Goal: Find specific page/section: Find specific page/section

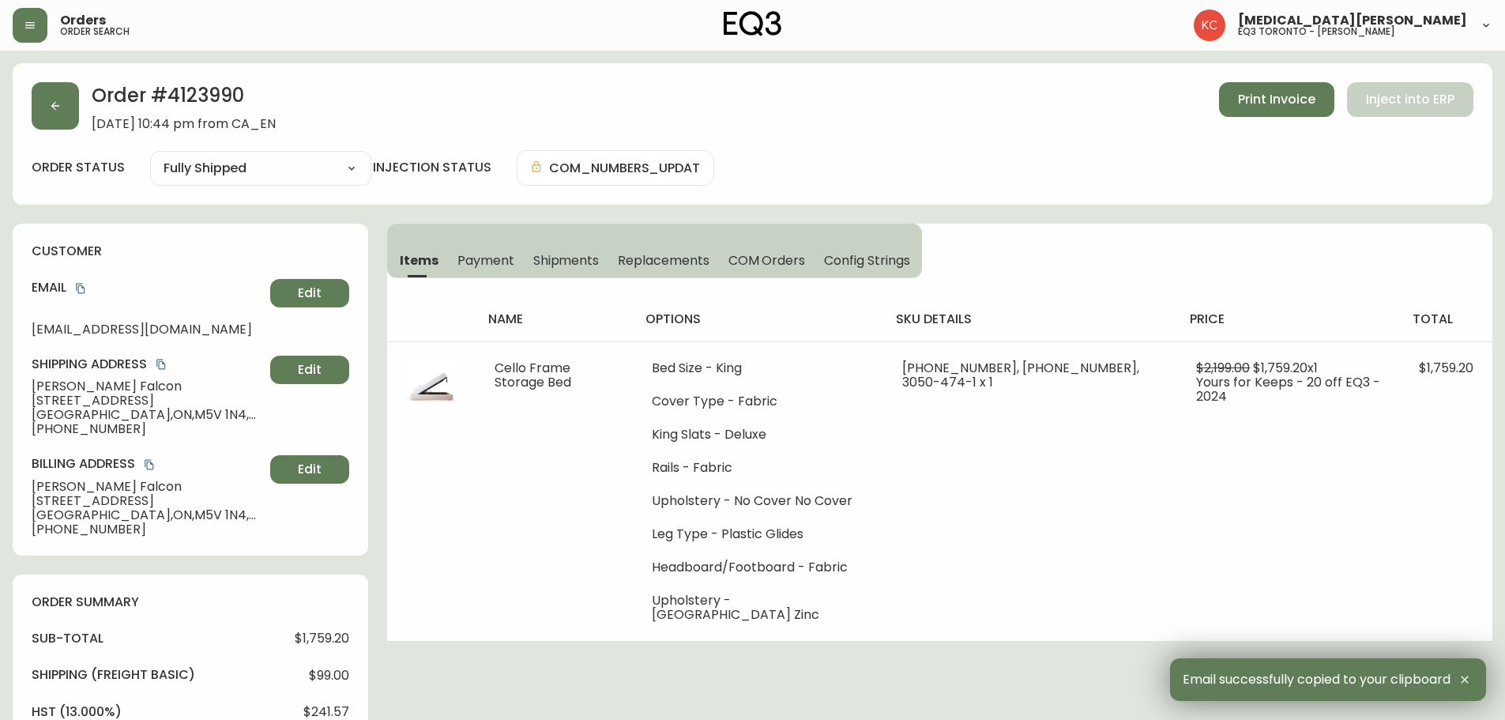
select select "FULLY_SHIPPED"
click at [40, 17] on button "button" at bounding box center [30, 25] width 35 height 35
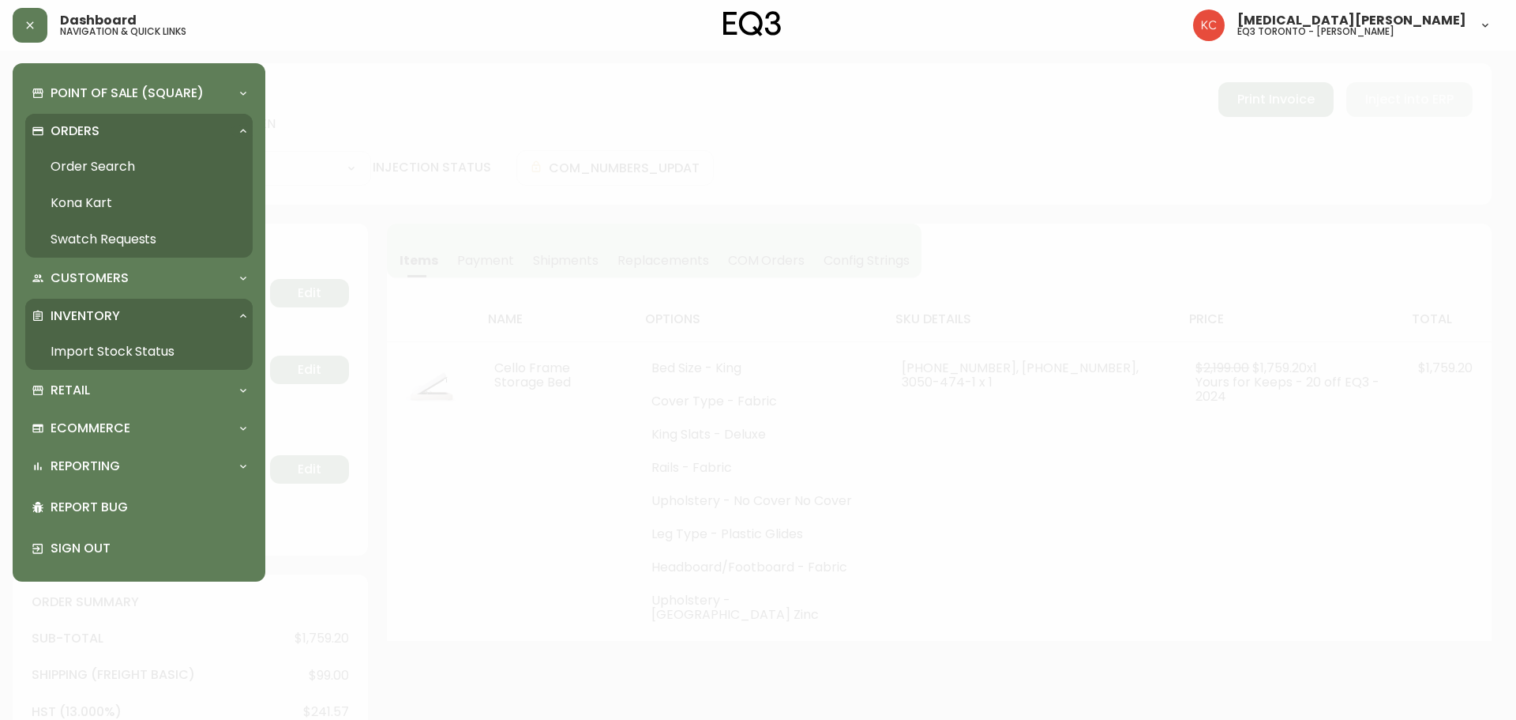
click at [109, 351] on link "Import Stock Status" at bounding box center [138, 351] width 227 height 36
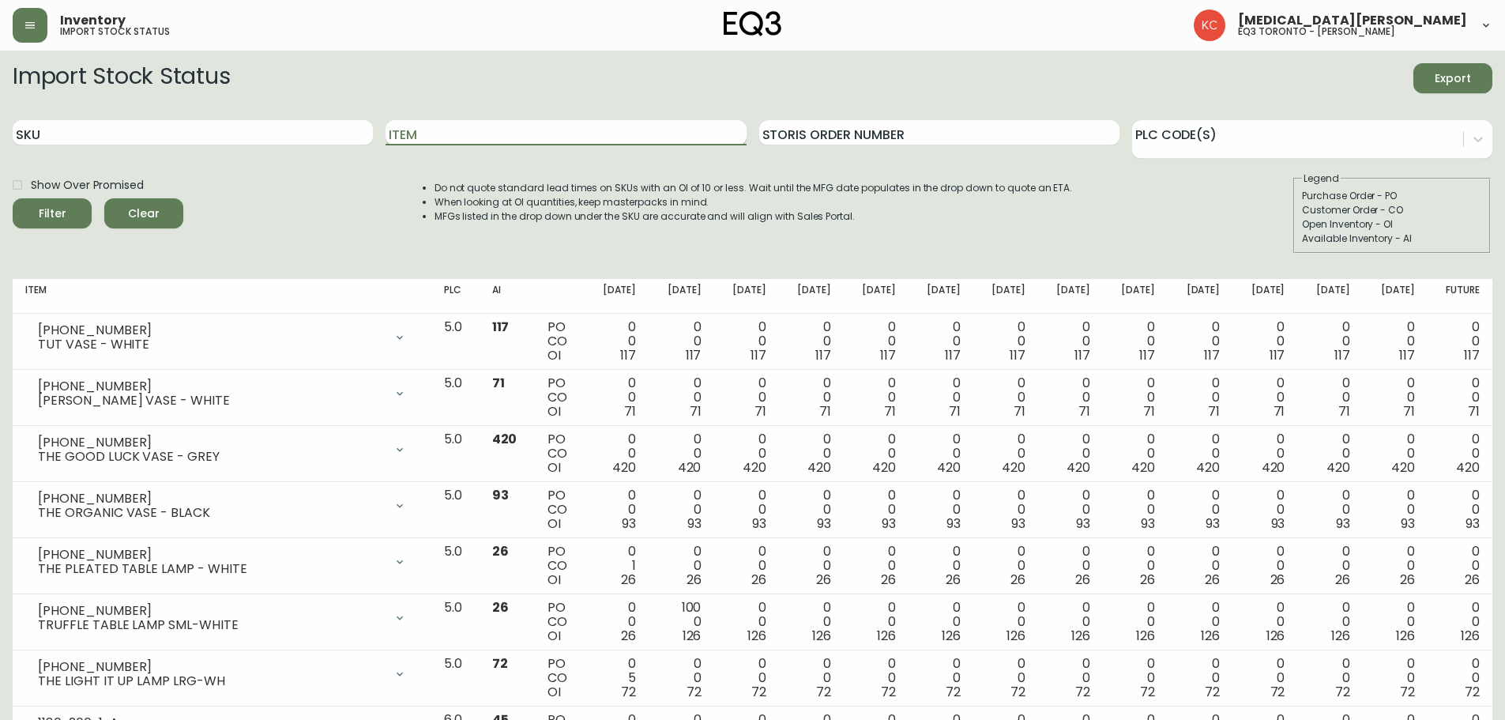
click at [430, 128] on input "Item" at bounding box center [565, 132] width 360 height 25
type input "TALA"
click at [13, 198] on button "Filter" at bounding box center [52, 213] width 79 height 30
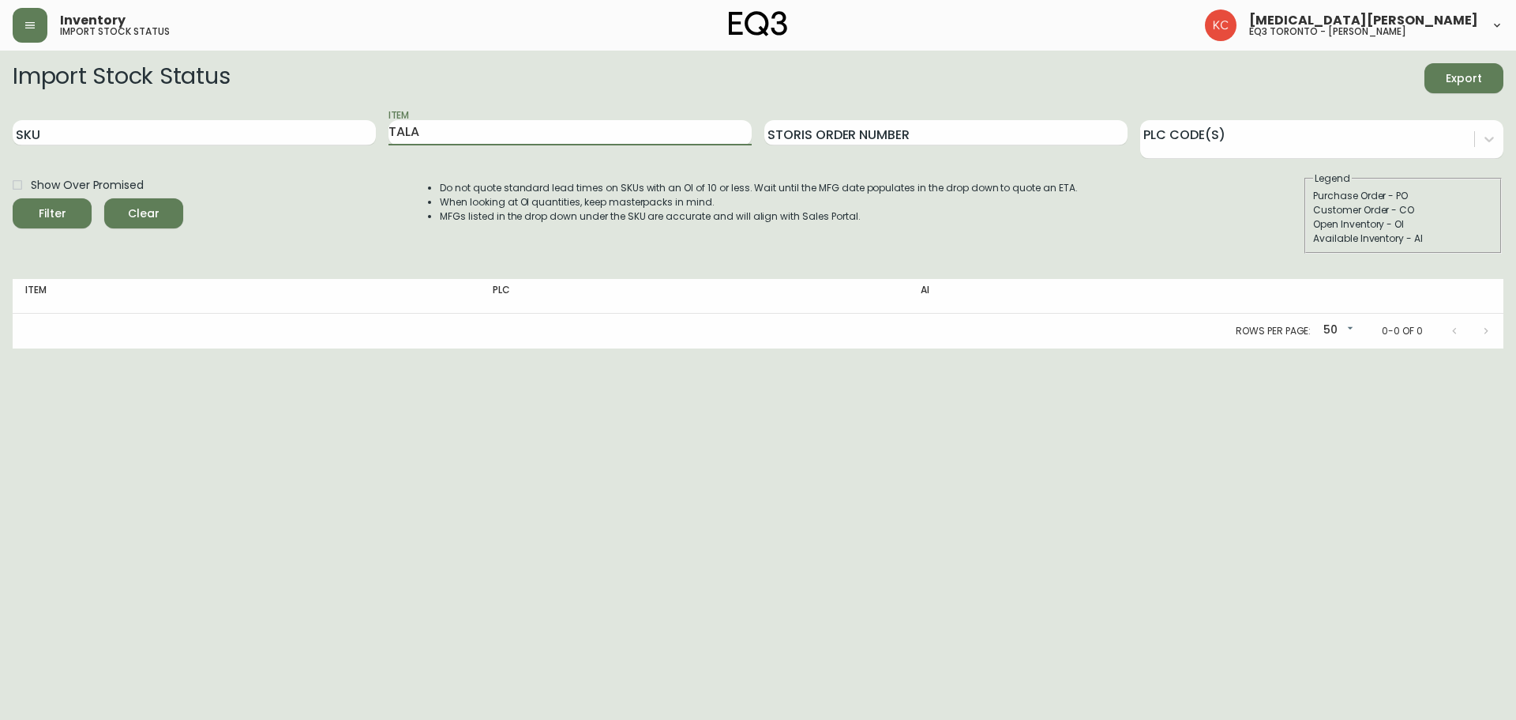
drag, startPoint x: 434, startPoint y: 144, endPoint x: 310, endPoint y: 157, distance: 124.7
click at [310, 157] on div "SKU Item TALA Storis Order Number PLC Code(s)" at bounding box center [758, 132] width 1491 height 51
click at [13, 198] on button "Filter" at bounding box center [52, 213] width 79 height 30
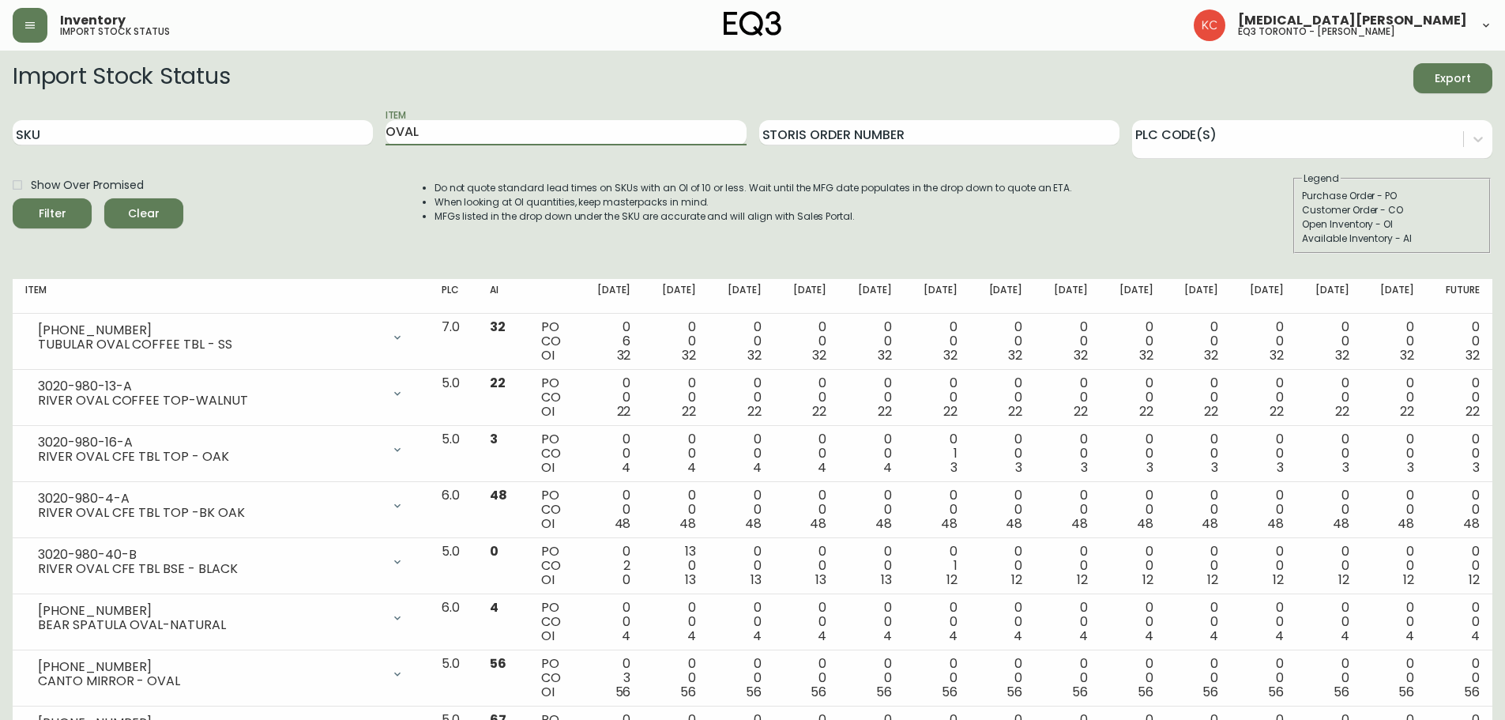
click at [13, 198] on button "Filter" at bounding box center [52, 213] width 79 height 30
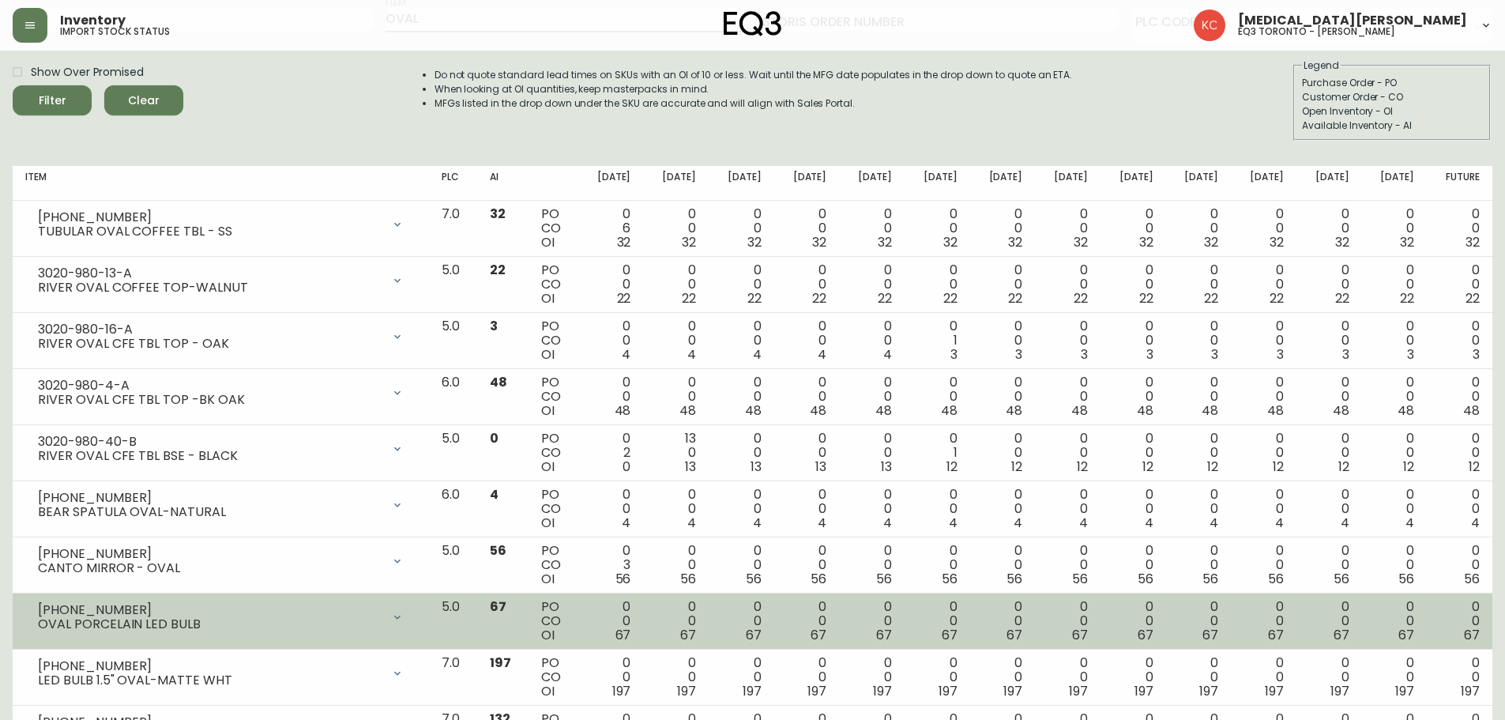
scroll to position [190, 0]
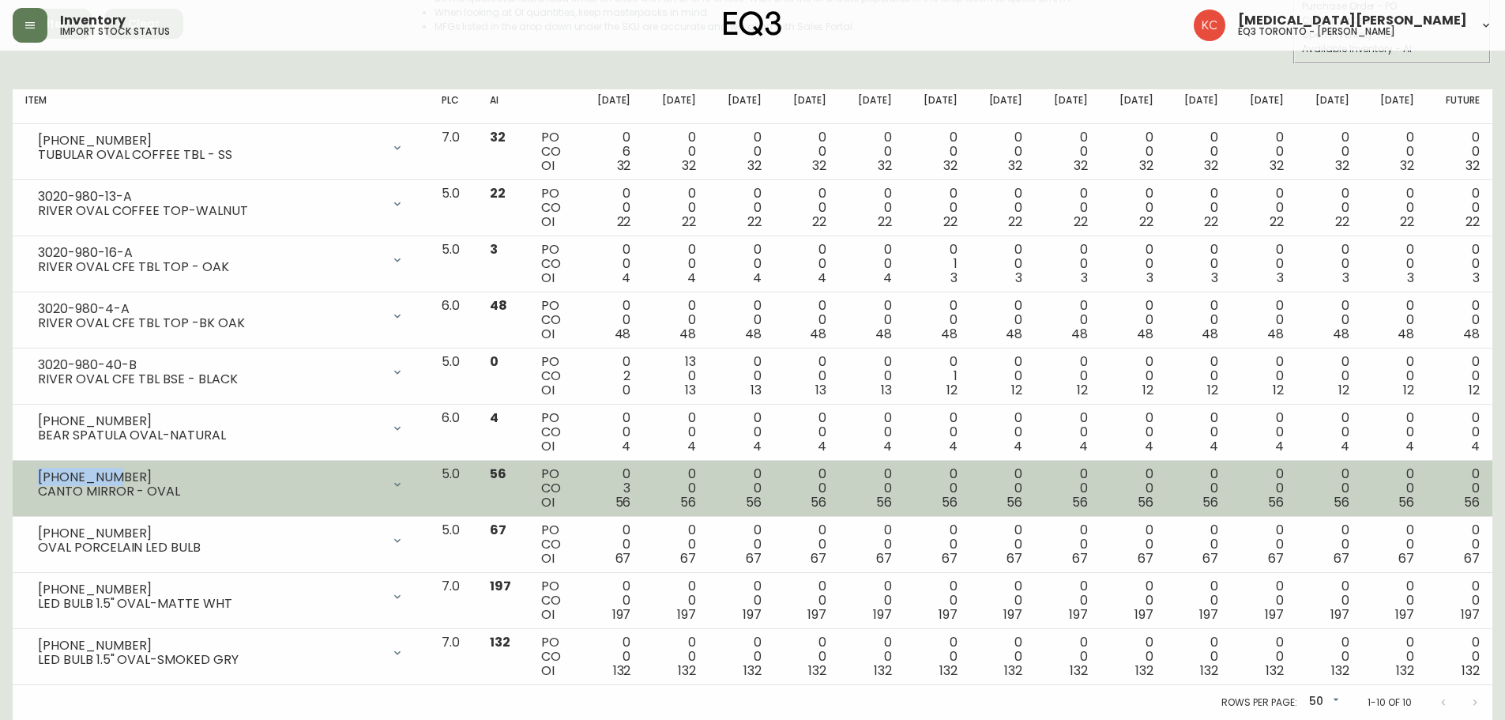
drag, startPoint x: 115, startPoint y: 479, endPoint x: 37, endPoint y: 479, distance: 78.2
click at [37, 479] on div "[PHONE_NUMBER] CANTO MIRROR - OVAL" at bounding box center [220, 484] width 391 height 35
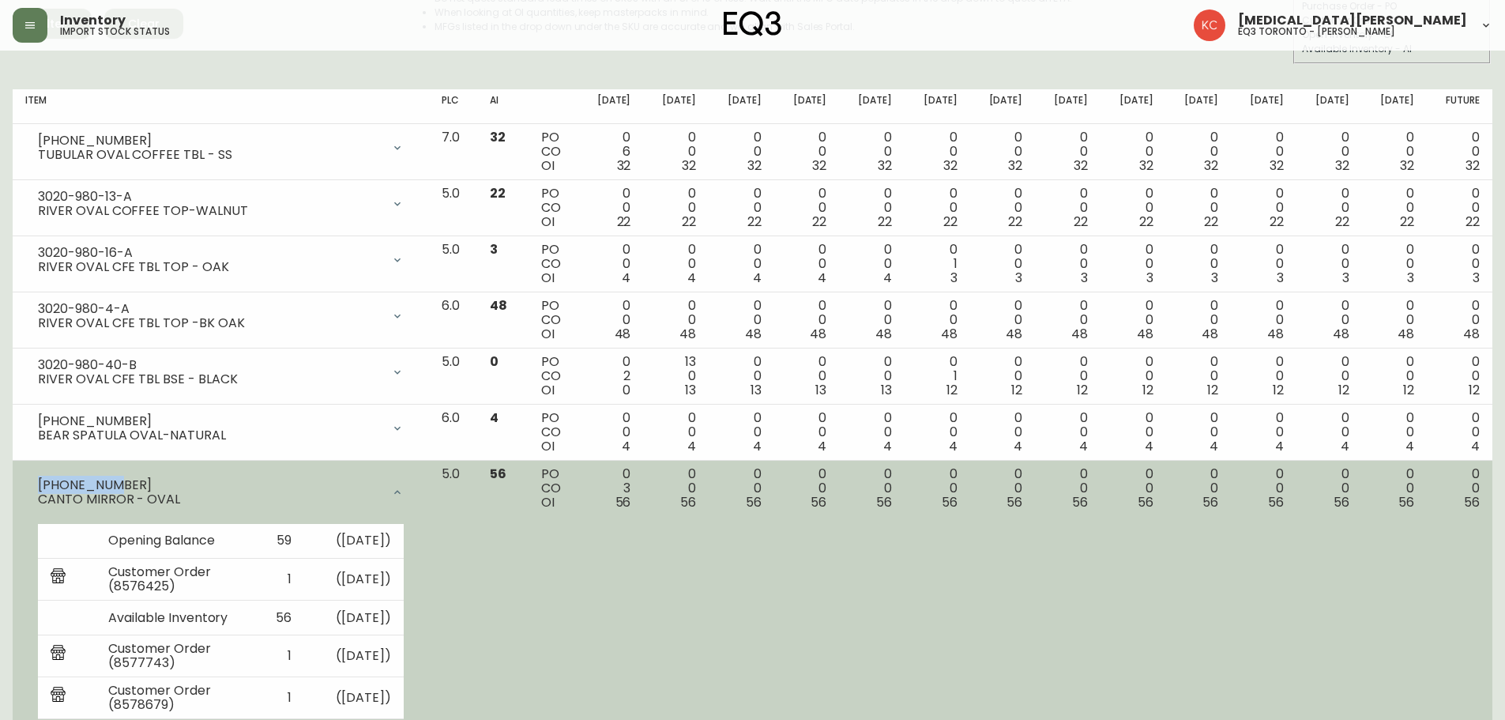
copy div "[PHONE_NUMBER]"
click at [708, 636] on td "0 0 56" at bounding box center [676, 599] width 66 height 279
click at [413, 498] on div at bounding box center [397, 492] width 32 height 32
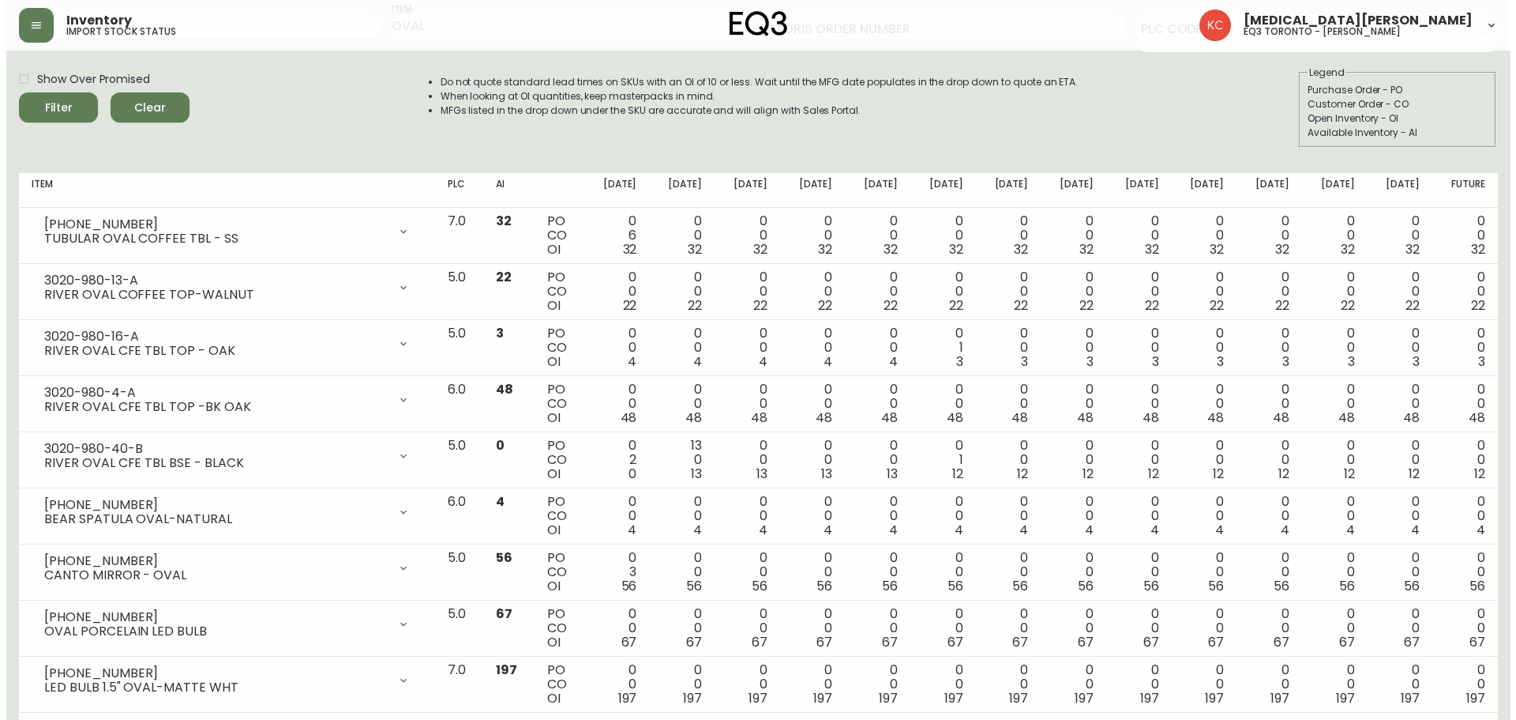
scroll to position [0, 0]
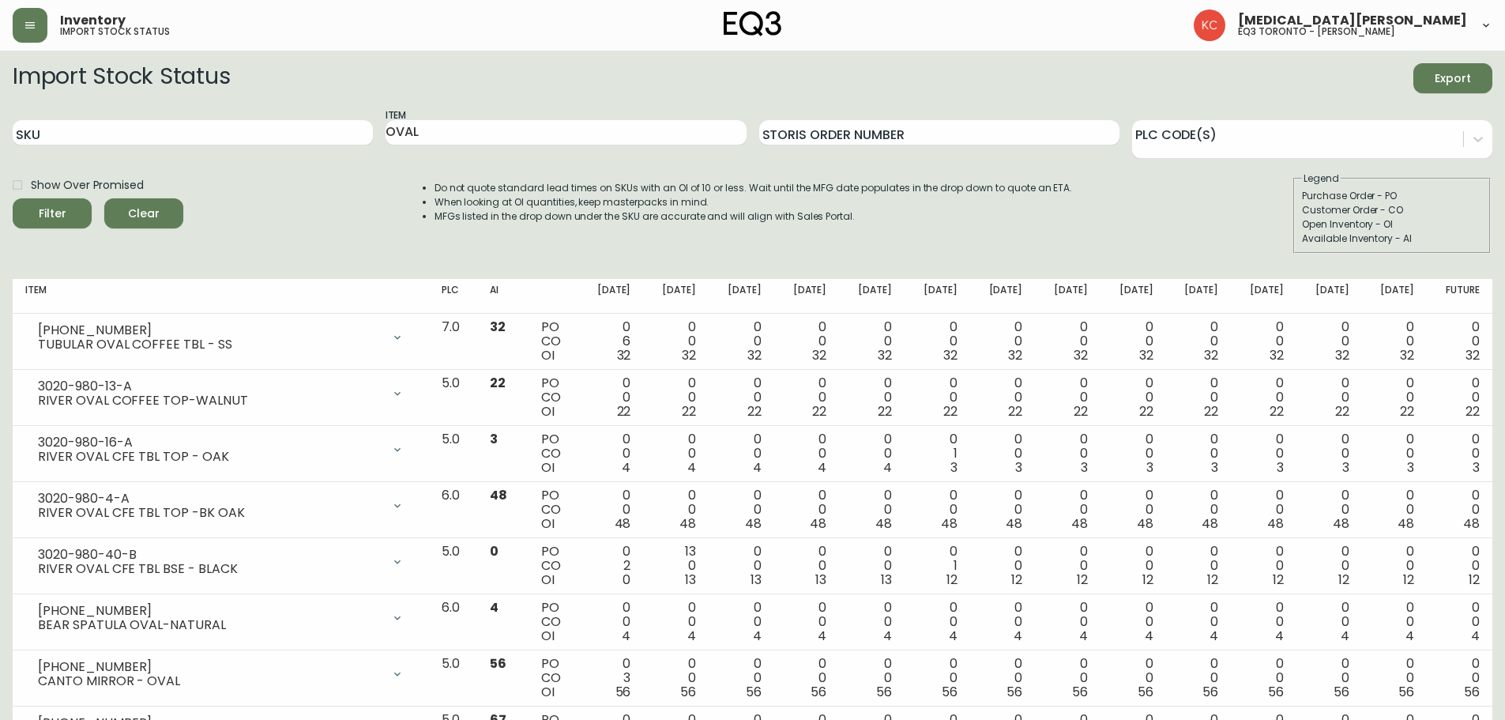
drag, startPoint x: 250, startPoint y: 135, endPoint x: 0, endPoint y: 131, distance: 249.6
click at [0, 131] on main "Import Stock Status Export SKU Item OVAL Storis Order Number PLC Code(s) Show O…" at bounding box center [752, 480] width 1505 height 859
click at [460, 139] on input "OVAL" at bounding box center [565, 132] width 360 height 25
type input "O"
click at [325, 141] on input "SKU" at bounding box center [193, 132] width 360 height 25
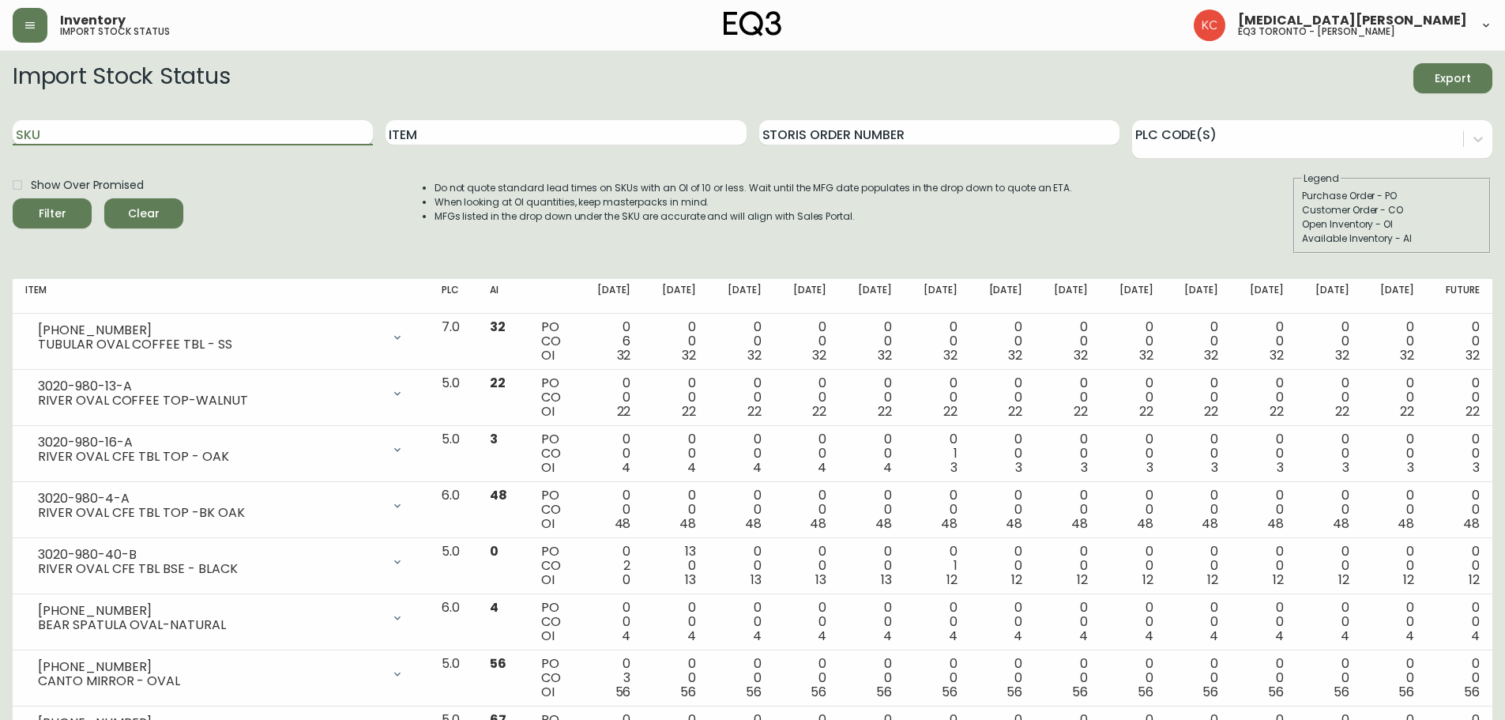
paste input "[PHONE_NUMBER]"
type input "[PHONE_NUMBER]"
click at [13, 198] on button "Filter" at bounding box center [52, 213] width 79 height 30
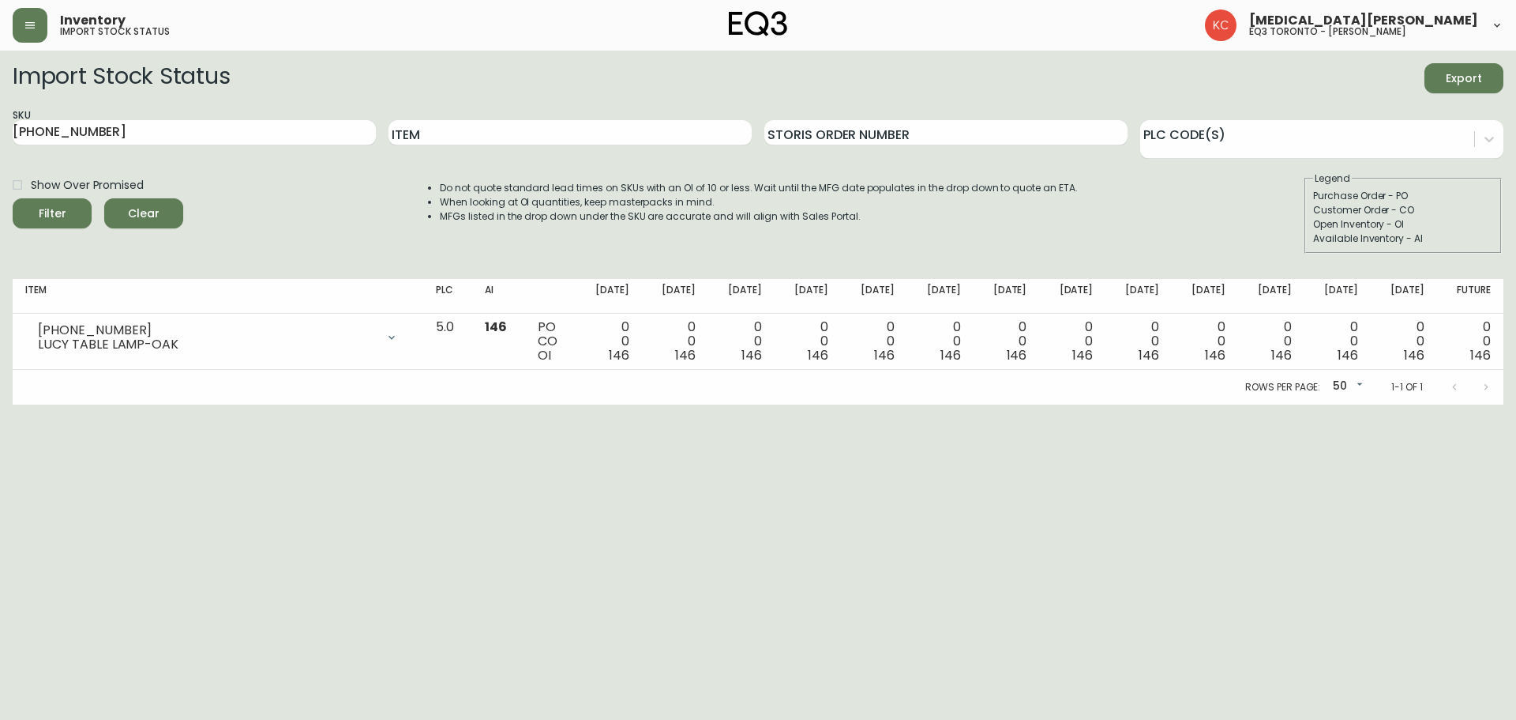
click at [1030, 404] on html "Inventory import stock status [MEDICAL_DATA][PERSON_NAME] eq3 toronto - [PERSON…" at bounding box center [758, 202] width 1516 height 404
